Goal: Task Accomplishment & Management: Complete application form

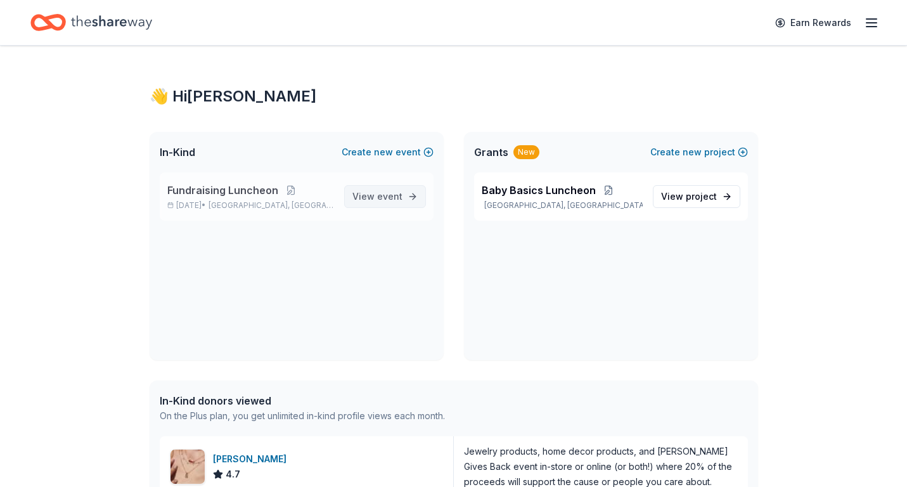
click at [380, 196] on span "event" at bounding box center [389, 196] width 25 height 11
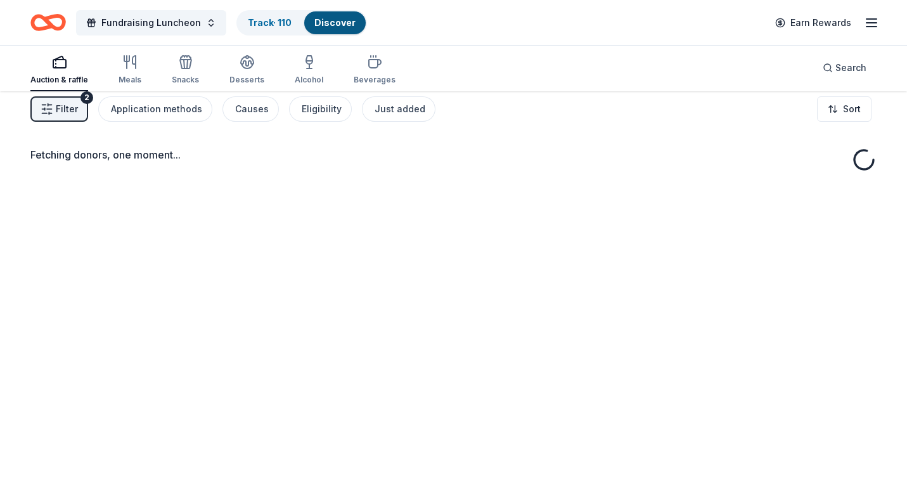
scroll to position [8, 0]
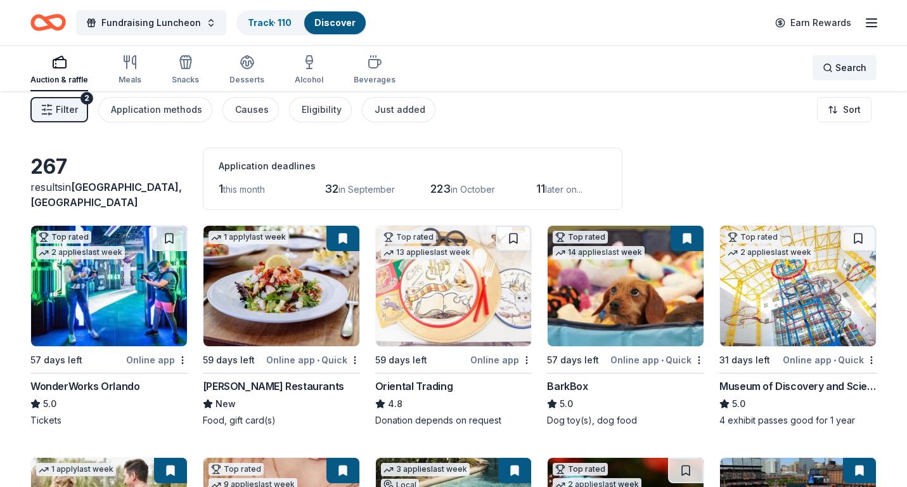
click at [826, 67] on div "Search" at bounding box center [845, 67] width 44 height 15
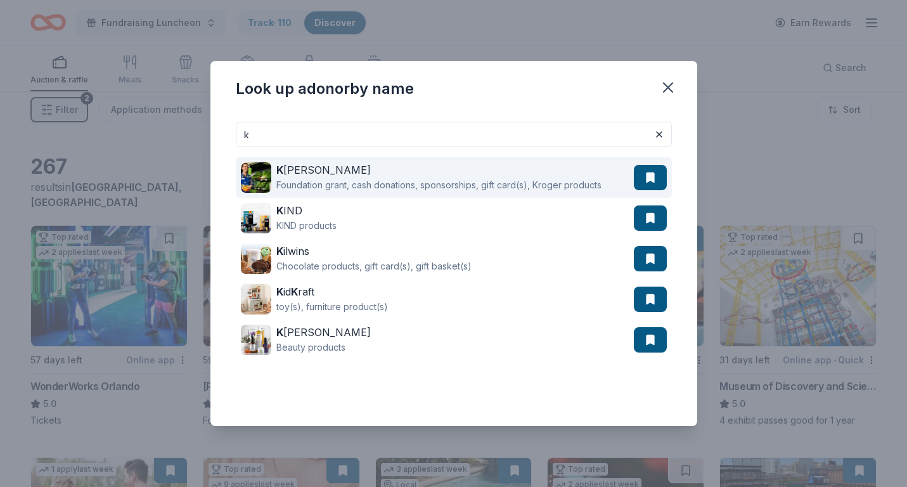
type input "[PERSON_NAME]"
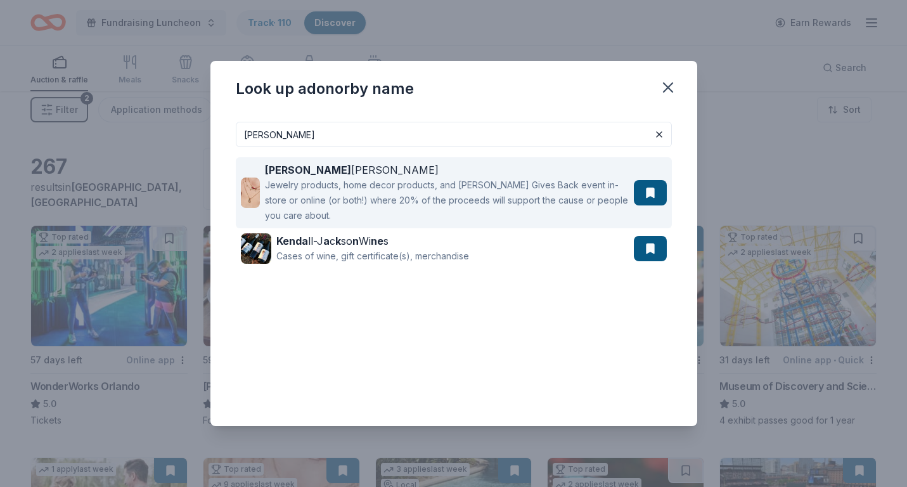
click at [325, 171] on div "[PERSON_NAME]" at bounding box center [446, 169] width 363 height 15
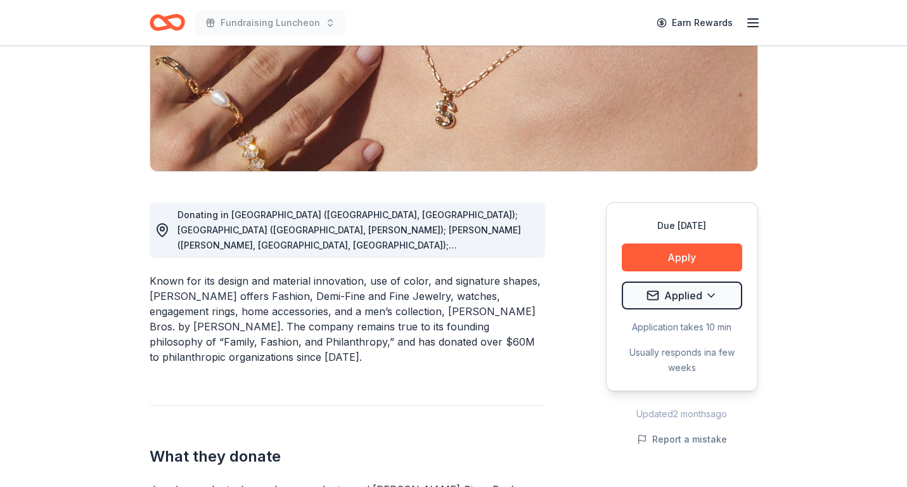
scroll to position [219, 0]
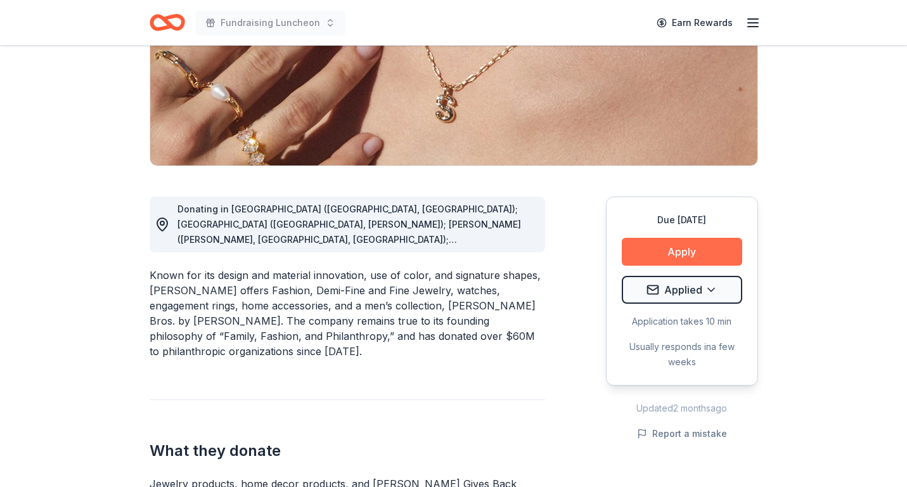
click at [663, 254] on button "Apply" at bounding box center [682, 252] width 120 height 28
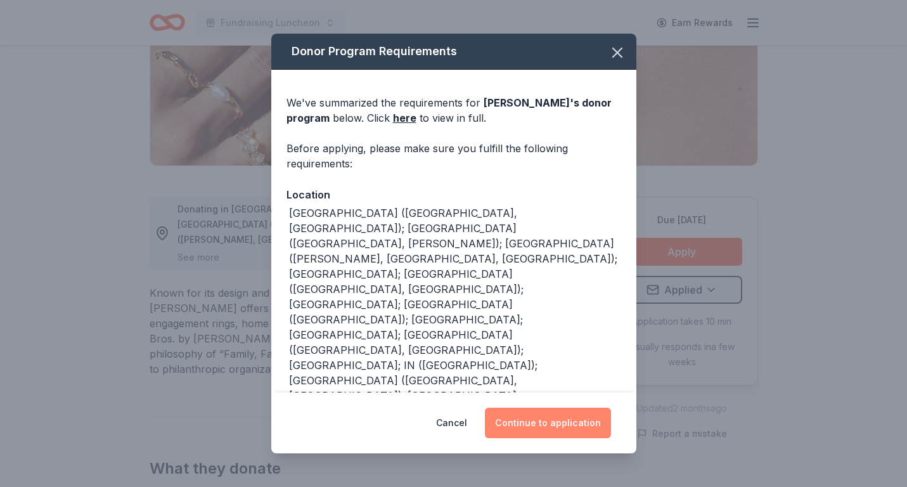
click at [539, 425] on button "Continue to application" at bounding box center [548, 423] width 126 height 30
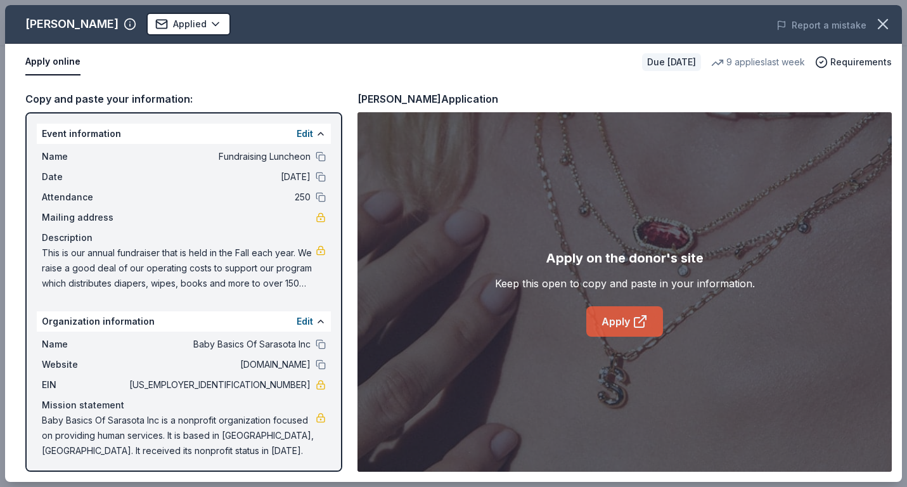
click at [610, 318] on link "Apply" at bounding box center [624, 321] width 77 height 30
